Goal: Navigation & Orientation: Find specific page/section

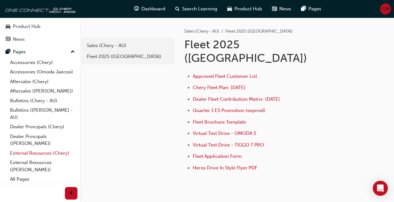
scroll to position [58, 0]
click at [30, 154] on link "External Resources (Chery)" at bounding box center [43, 153] width 70 height 10
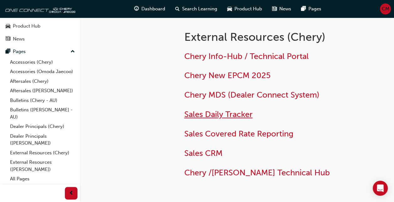
click at [210, 116] on span "Sales Daily Tracker" at bounding box center [218, 114] width 68 height 10
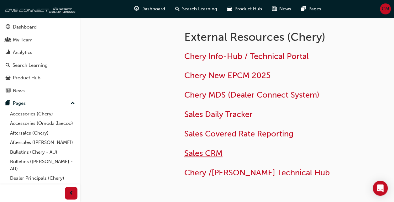
click at [215, 154] on span "Sales CRM" at bounding box center [203, 153] width 38 height 10
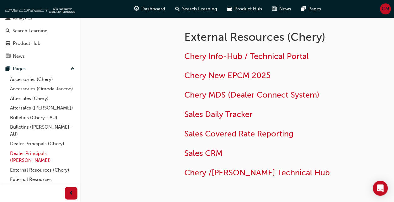
scroll to position [58, 0]
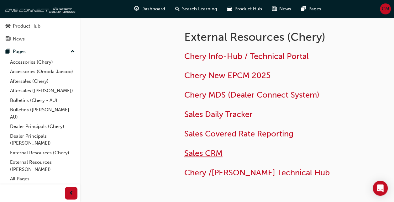
click at [215, 154] on span "Sales CRM" at bounding box center [203, 153] width 38 height 10
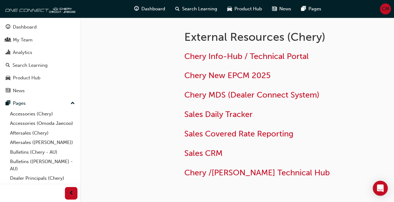
click at [385, 12] on span "CM" at bounding box center [385, 8] width 8 height 7
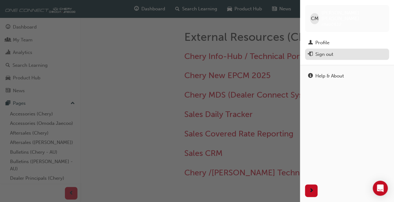
click at [328, 51] on div "Sign out" at bounding box center [324, 54] width 18 height 7
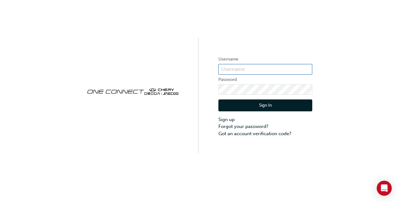
click at [222, 65] on input "text" at bounding box center [266, 69] width 94 height 11
type input "[EMAIL_ADDRESS][DOMAIN_NAME]"
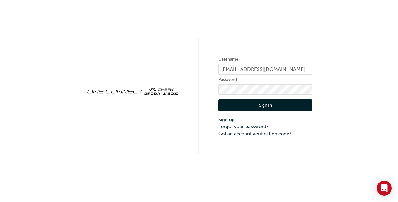
click at [249, 108] on button "Sign In" at bounding box center [266, 105] width 94 height 12
